Goal: Task Accomplishment & Management: Use online tool/utility

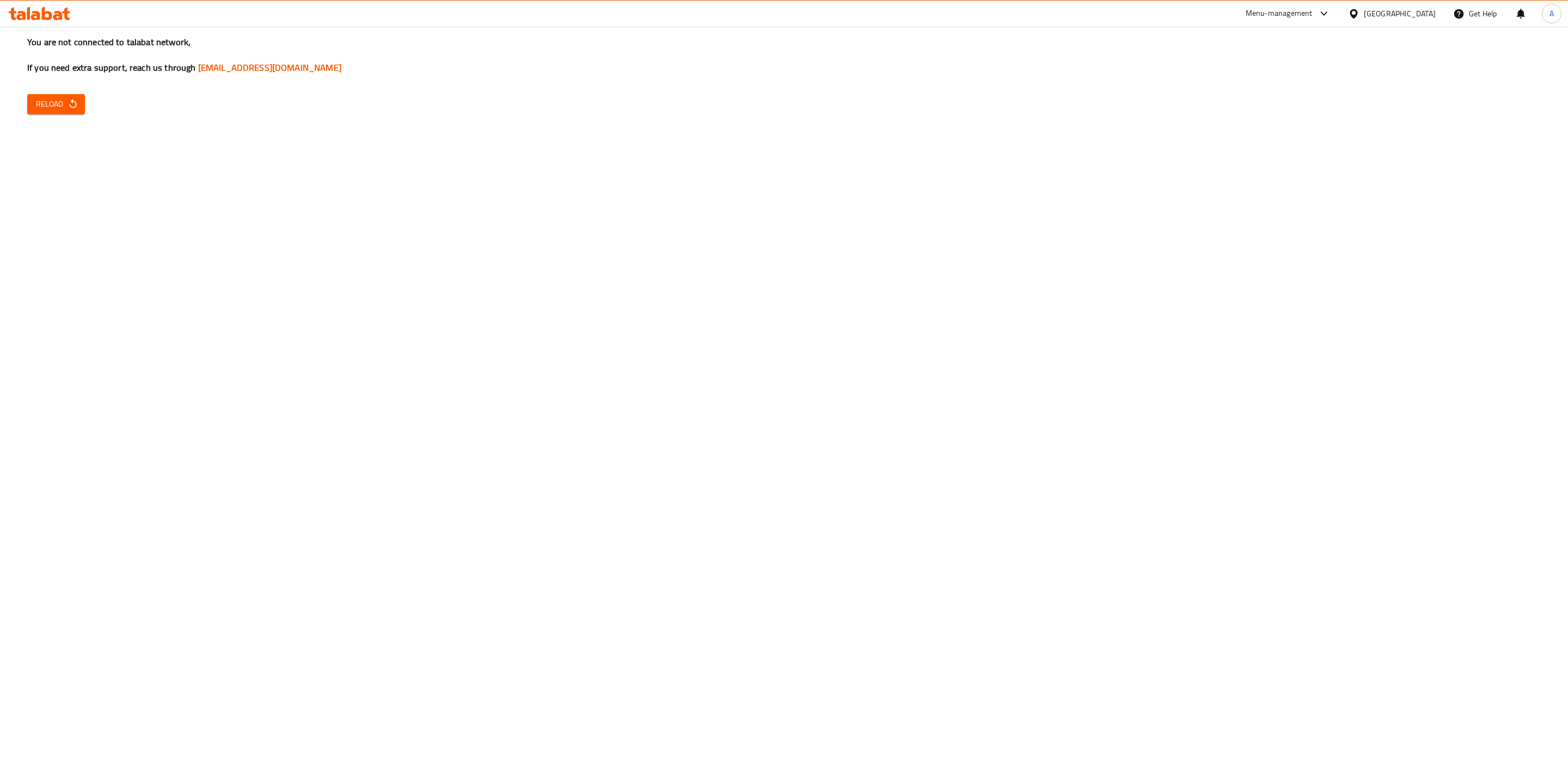
click at [62, 101] on span "Reload" at bounding box center [56, 104] width 40 height 13
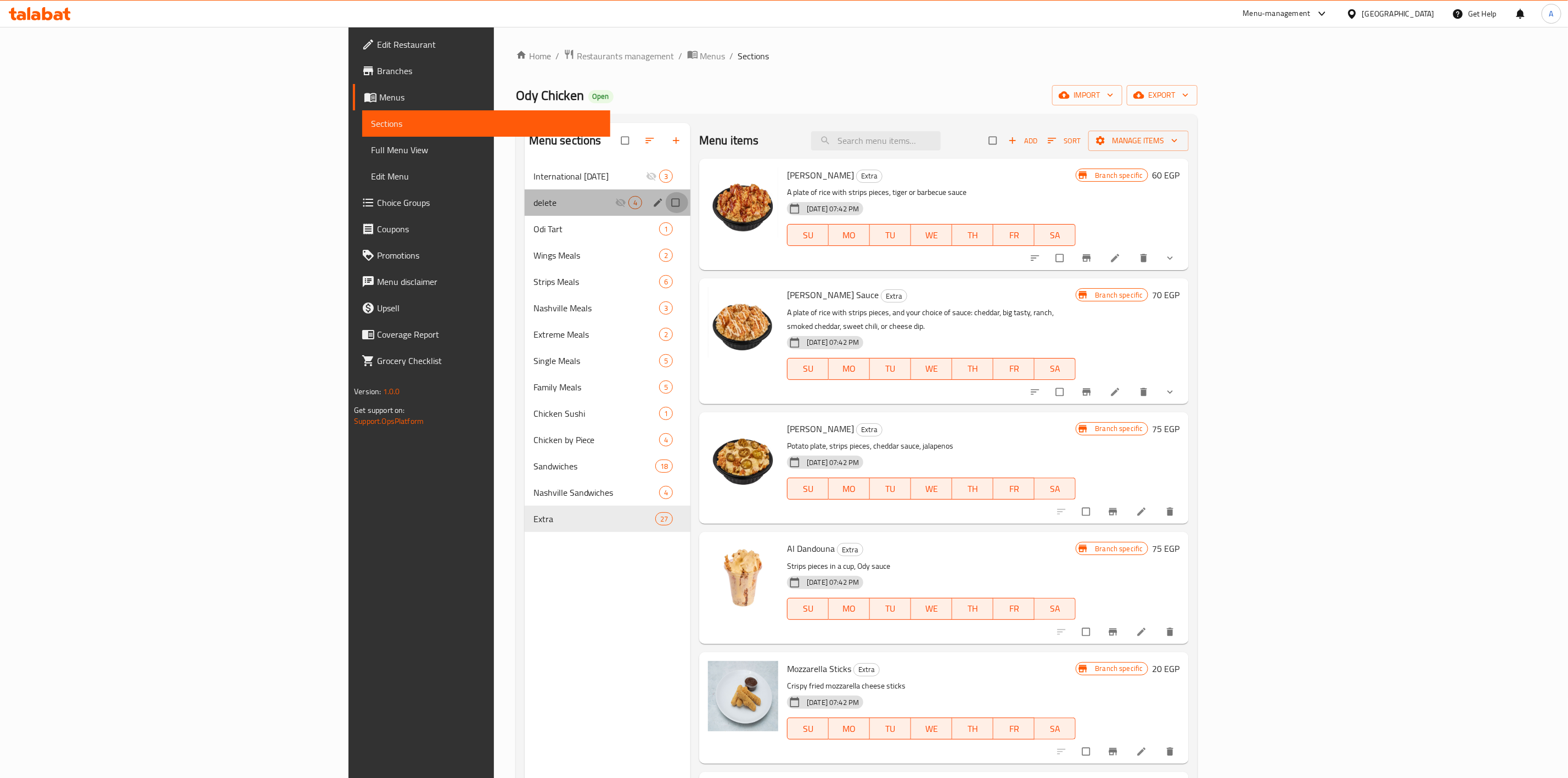
click at [665, 203] on input "Menu sections" at bounding box center [677, 203] width 23 height 21
checkbox input "true"
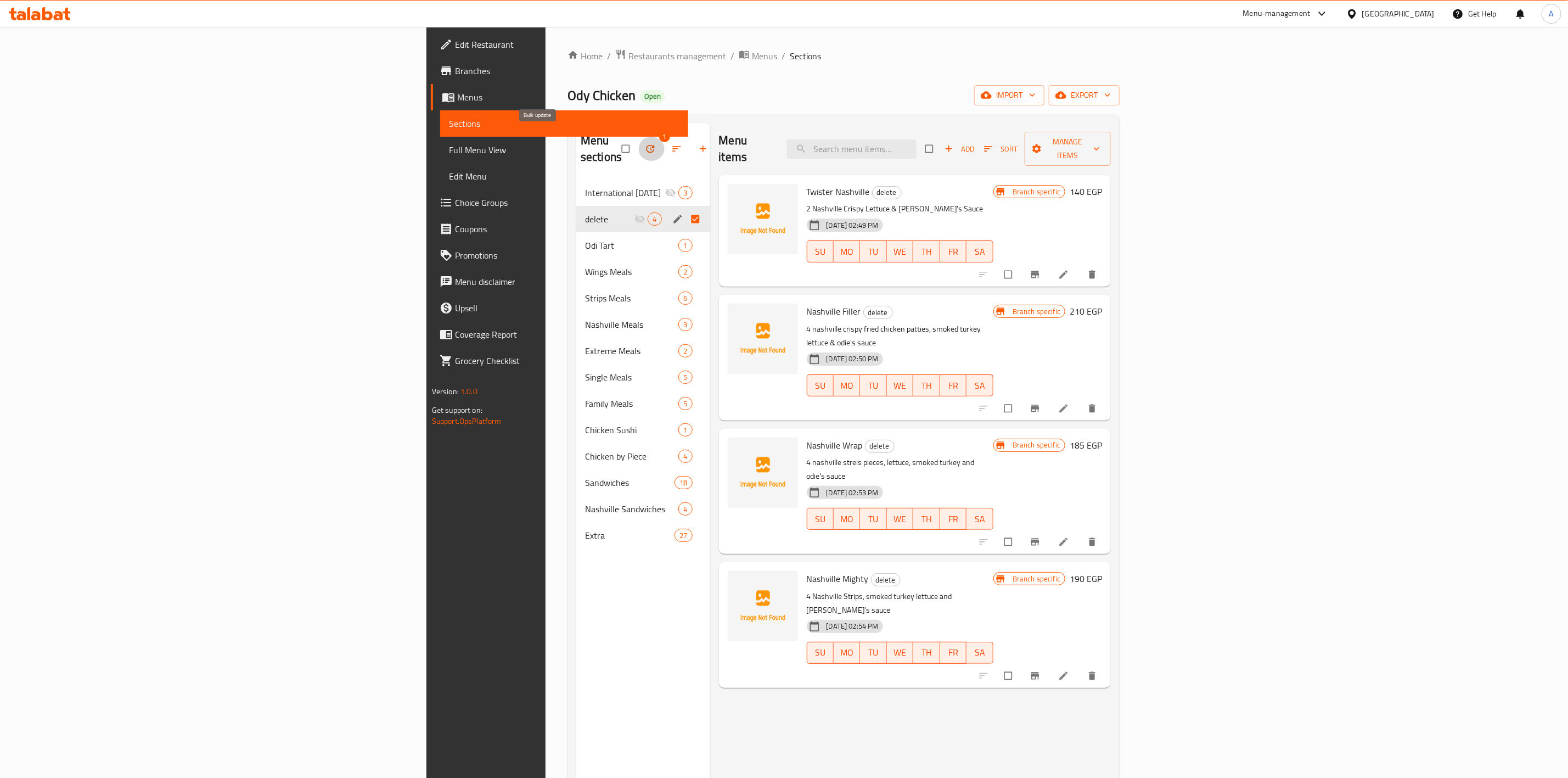
click at [647, 145] on icon "button" at bounding box center [651, 149] width 8 height 8
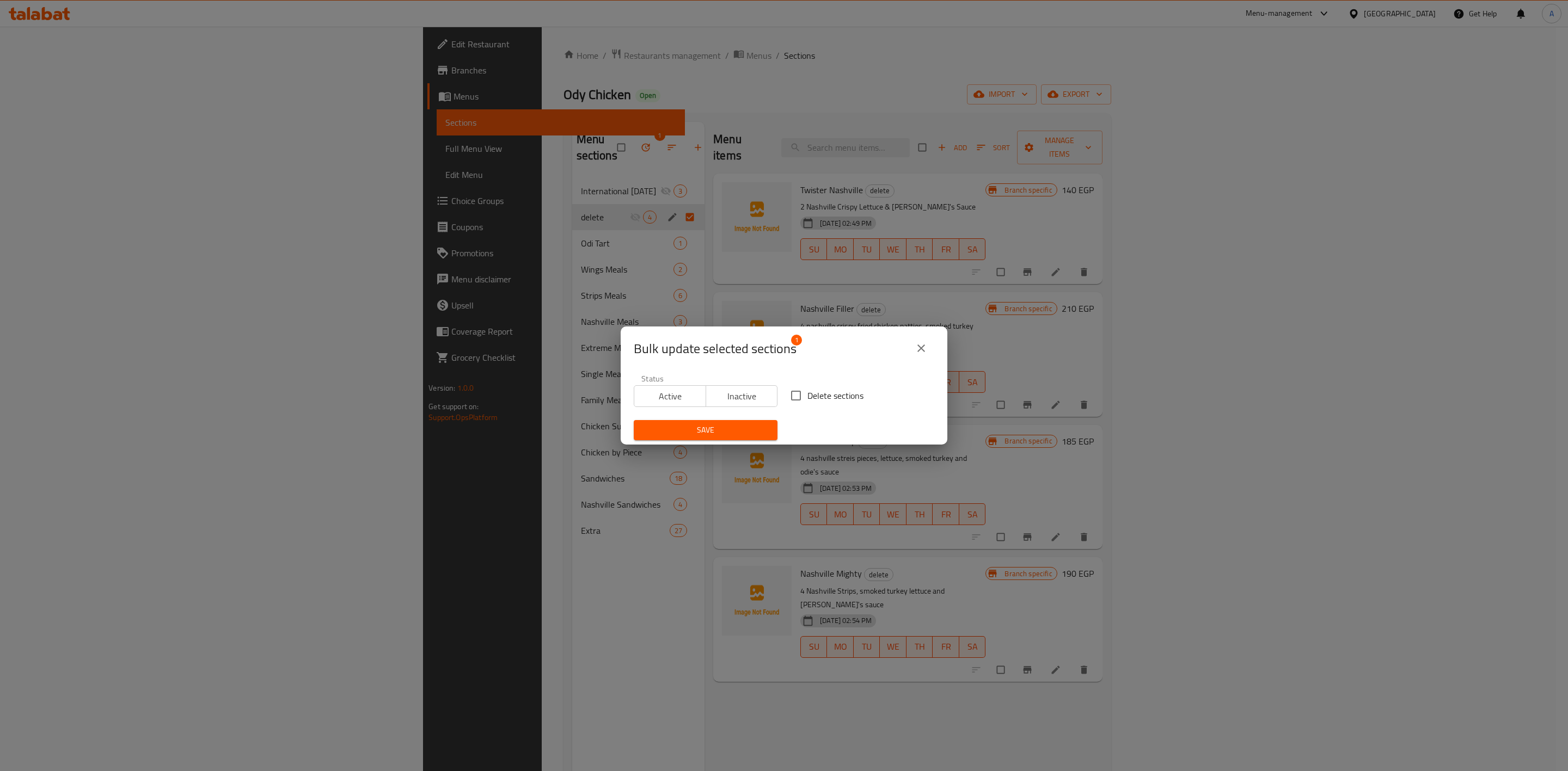
click at [807, 392] on span "Delete sections" at bounding box center [835, 396] width 56 height 13
click at [806, 392] on input "Delete sections" at bounding box center [796, 396] width 23 height 23
checkbox input "true"
click at [758, 427] on span "Save" at bounding box center [705, 430] width 127 height 13
